Goal: Transaction & Acquisition: Purchase product/service

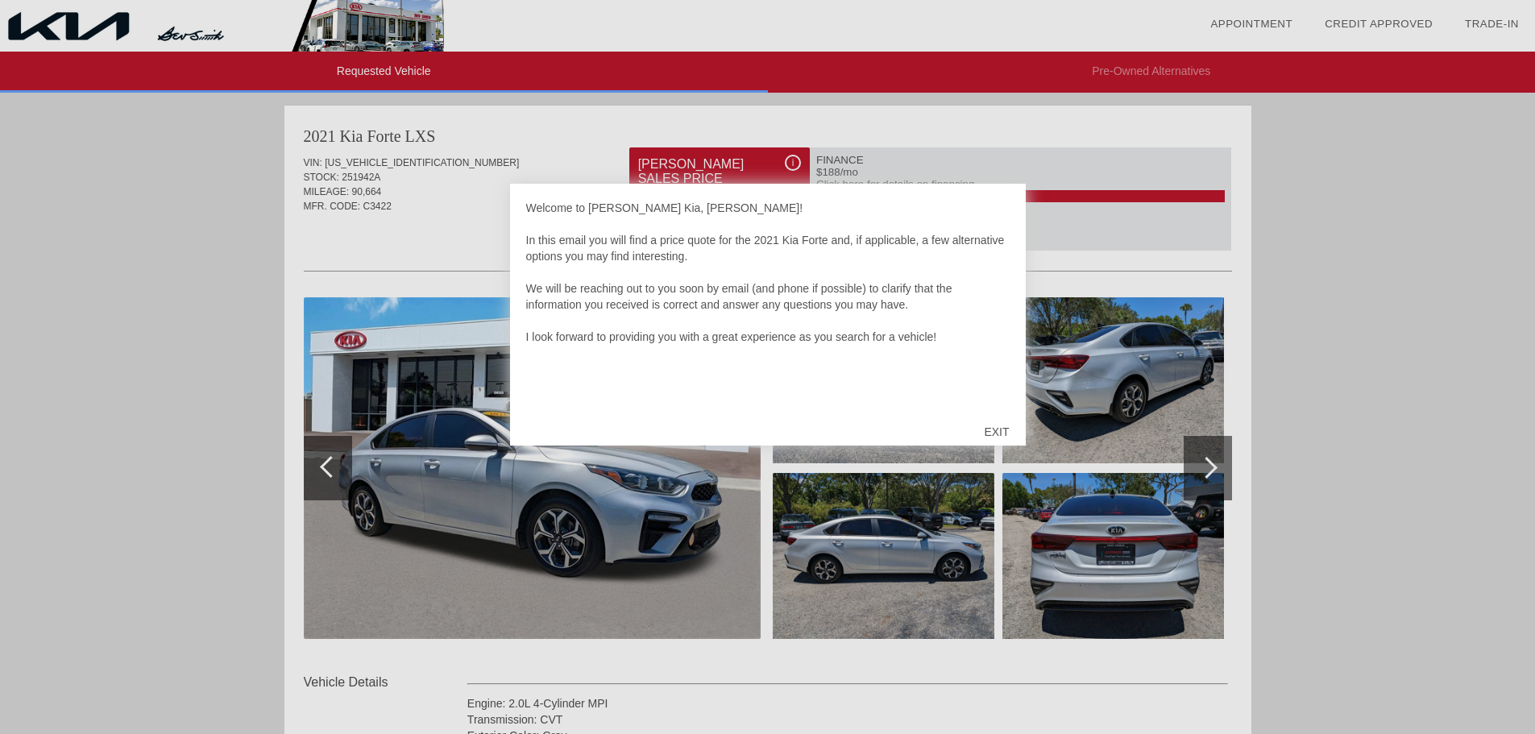
click at [1001, 434] on div "EXIT" at bounding box center [996, 432] width 57 height 48
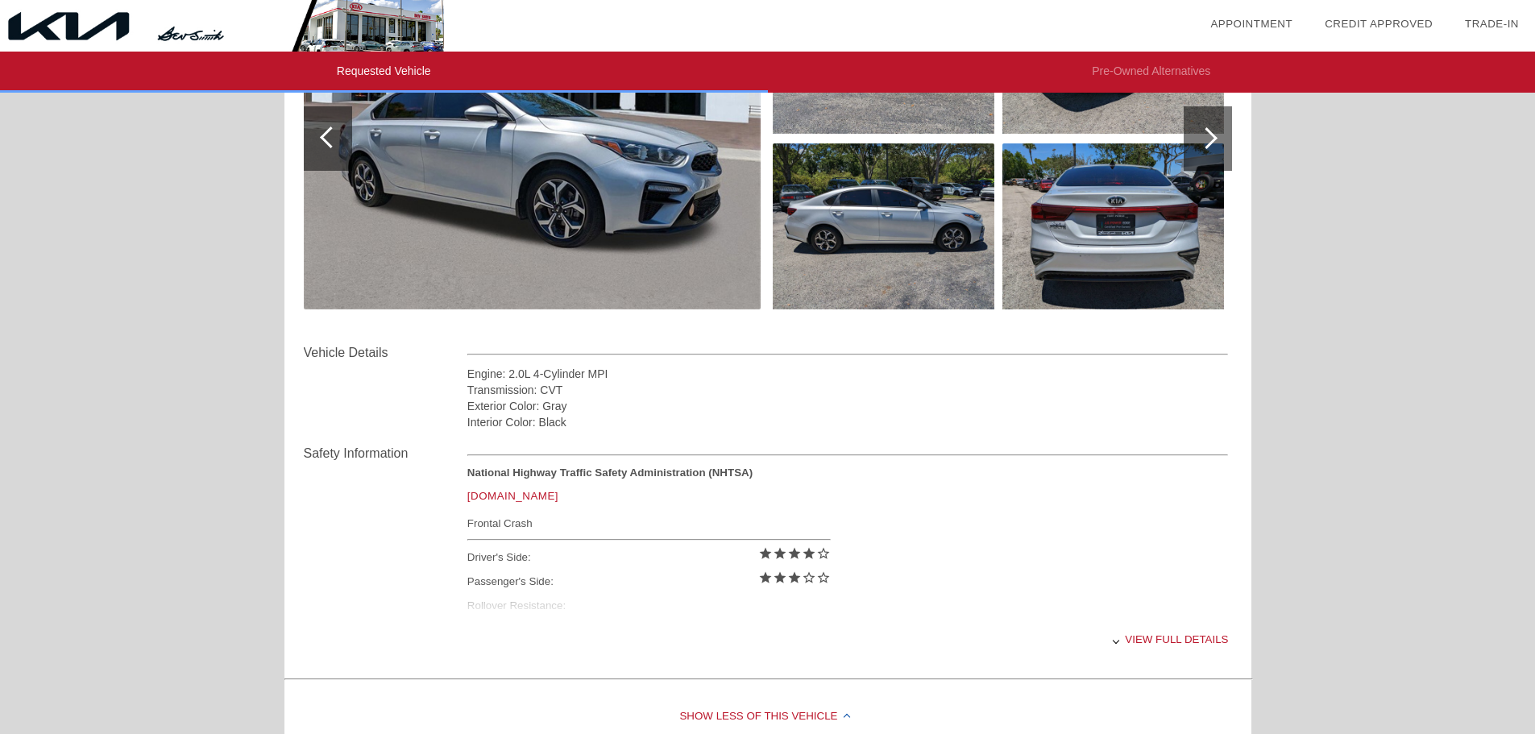
scroll to position [322, 0]
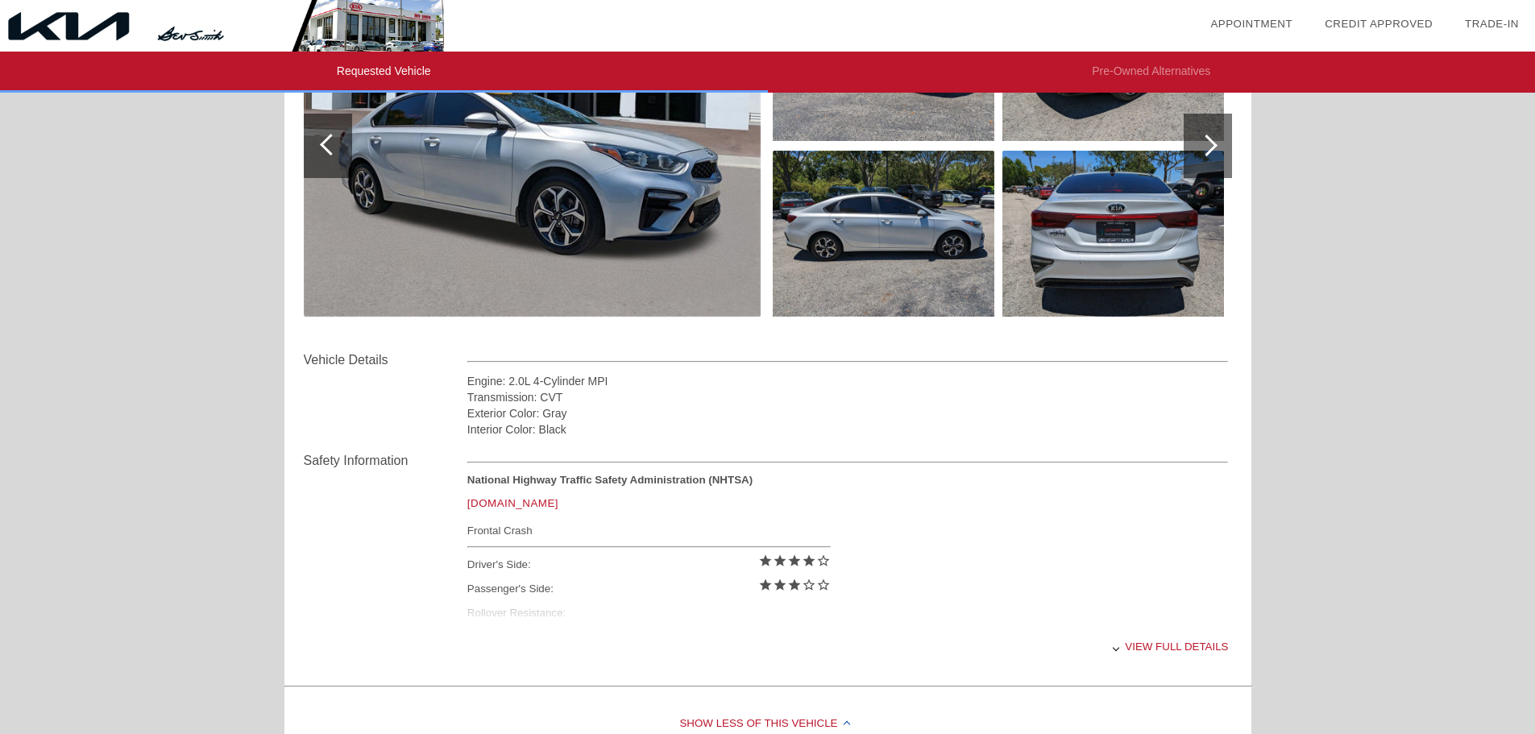
click at [517, 503] on link "[DOMAIN_NAME]" at bounding box center [512, 503] width 91 height 12
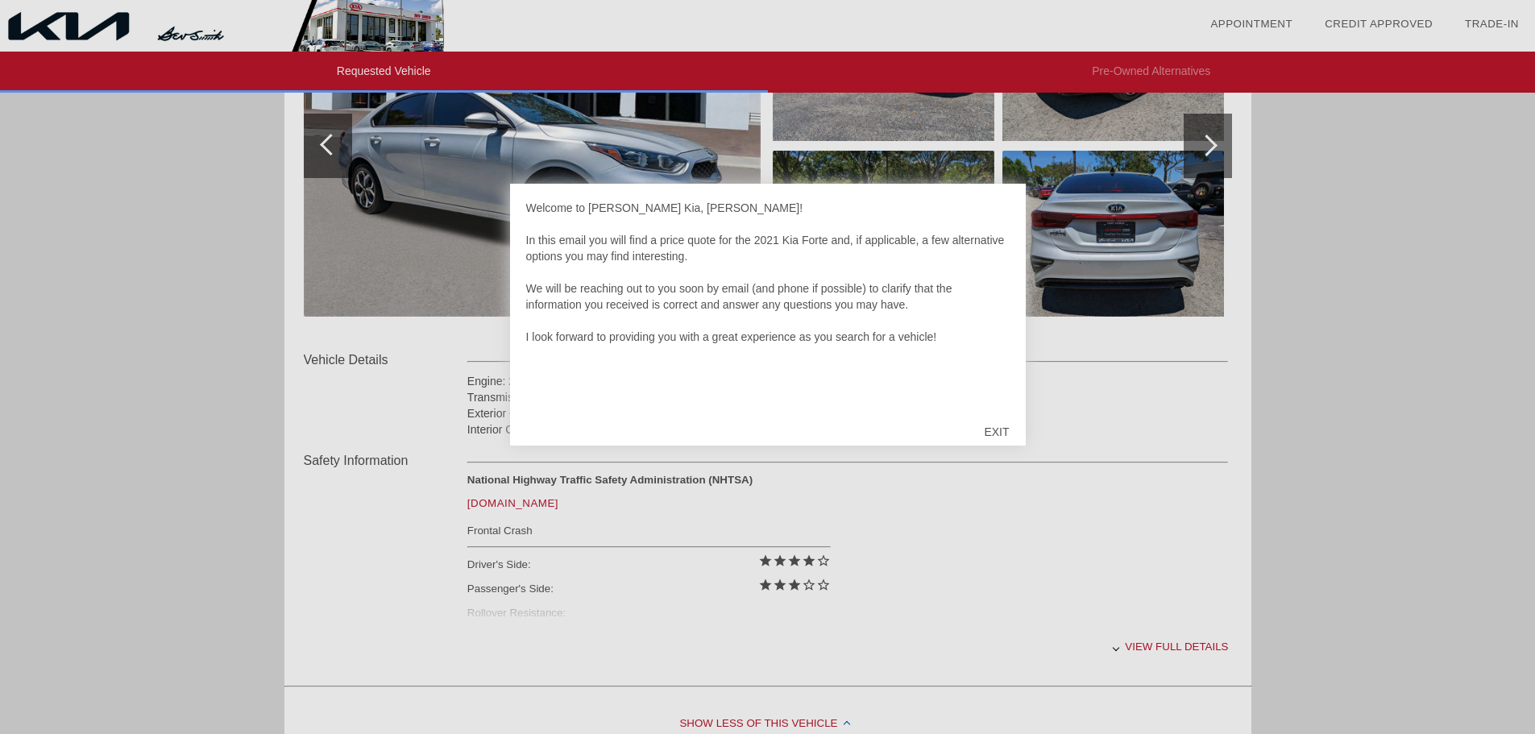
scroll to position [322, 0]
click at [1002, 428] on div "EXIT" at bounding box center [996, 432] width 57 height 48
